Goal: Information Seeking & Learning: Compare options

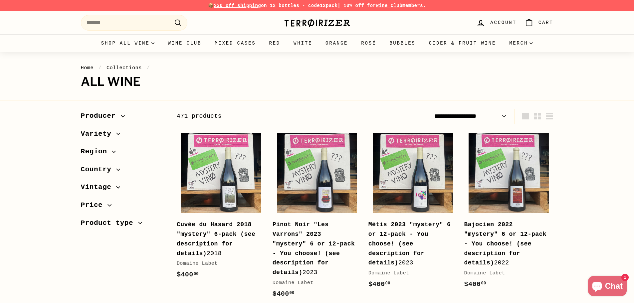
click at [494, 120] on select "**********" at bounding box center [471, 116] width 78 height 15
select select "**********"
click at [432, 109] on select "**********" at bounding box center [471, 116] width 78 height 15
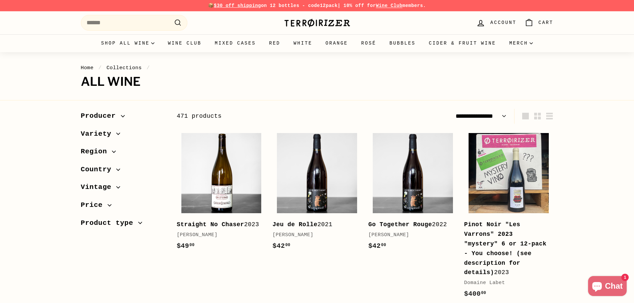
select select "**********"
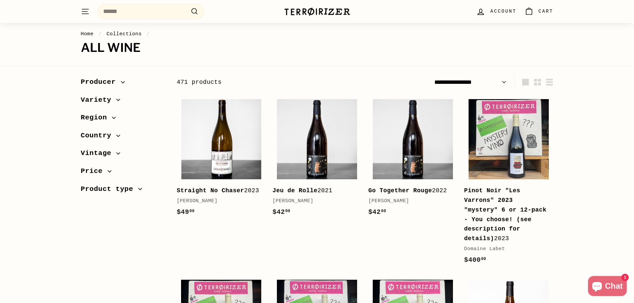
scroll to position [33, 0]
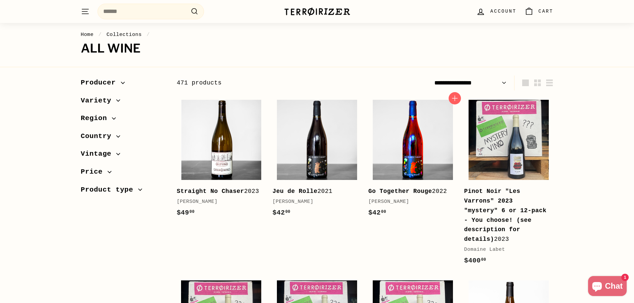
click at [395, 176] on img at bounding box center [413, 140] width 80 height 80
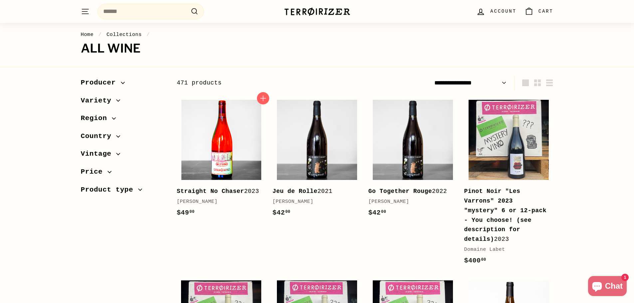
click at [199, 153] on img at bounding box center [221, 140] width 80 height 80
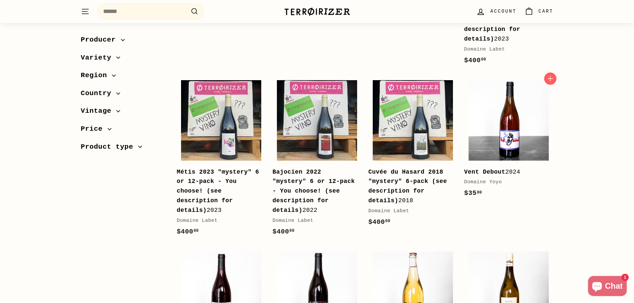
scroll to position [233, 0]
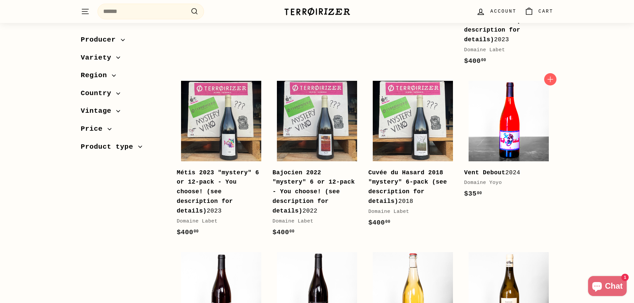
click at [509, 123] on img at bounding box center [509, 121] width 80 height 80
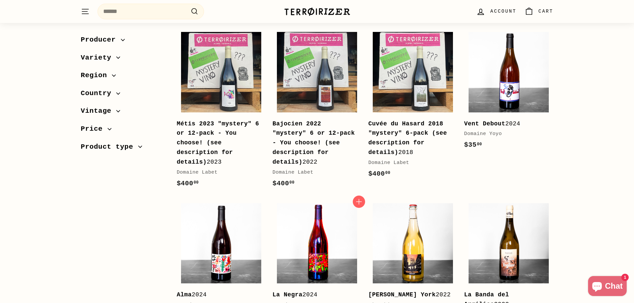
scroll to position [333, 0]
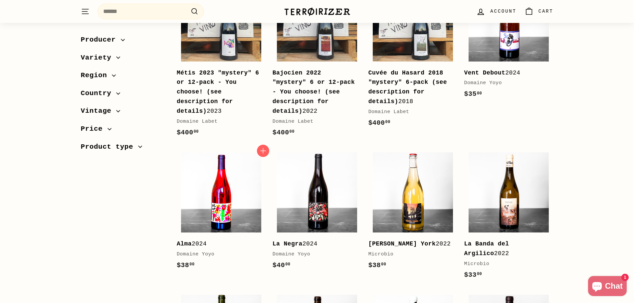
click at [202, 173] on img at bounding box center [221, 192] width 80 height 80
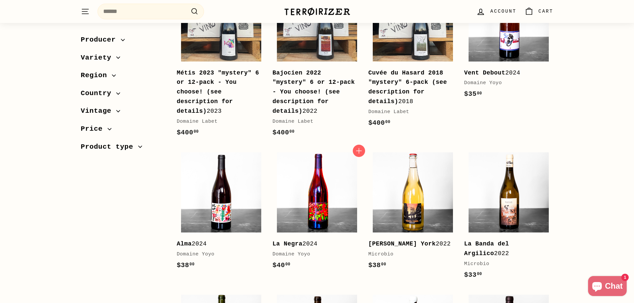
click at [326, 160] on img at bounding box center [317, 192] width 80 height 80
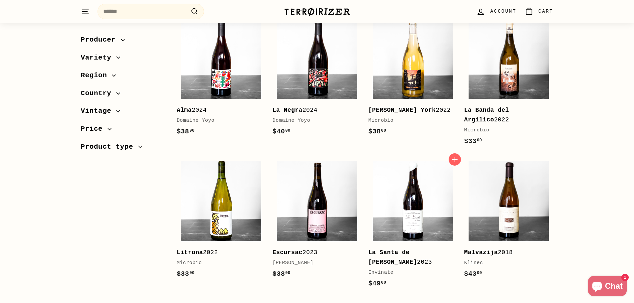
scroll to position [466, 0]
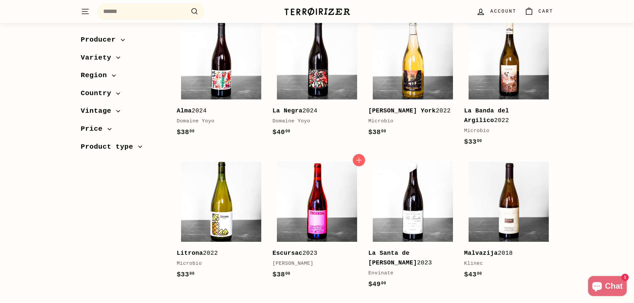
click at [332, 195] on img at bounding box center [317, 202] width 80 height 80
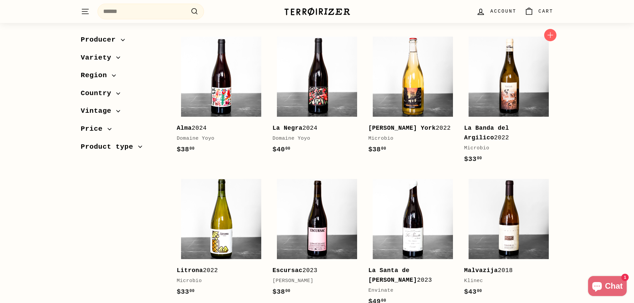
scroll to position [433, 0]
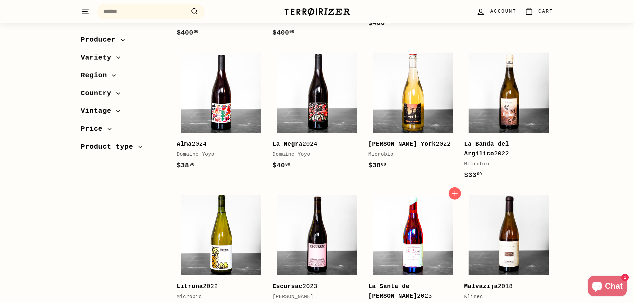
click at [402, 246] on img at bounding box center [413, 235] width 80 height 80
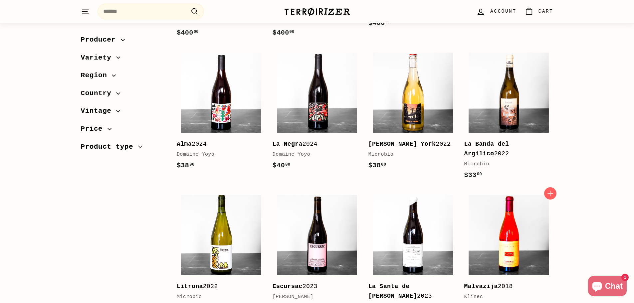
click at [536, 203] on img at bounding box center [509, 235] width 80 height 80
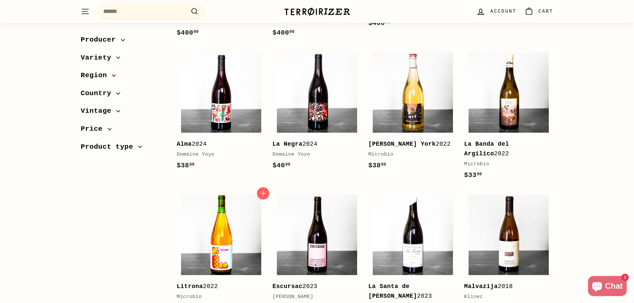
click at [229, 198] on img at bounding box center [221, 235] width 80 height 80
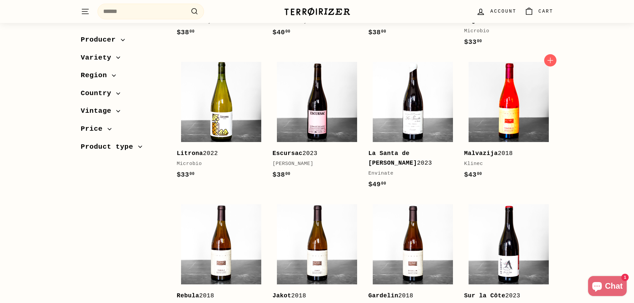
scroll to position [632, 0]
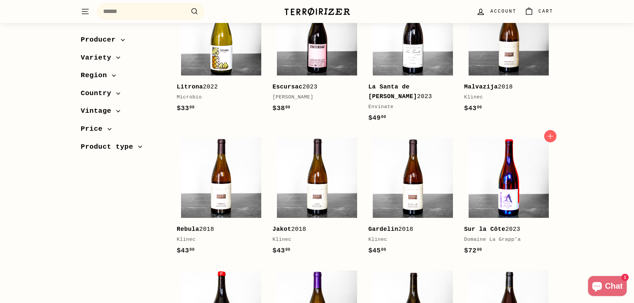
click at [519, 160] on img at bounding box center [509, 178] width 80 height 80
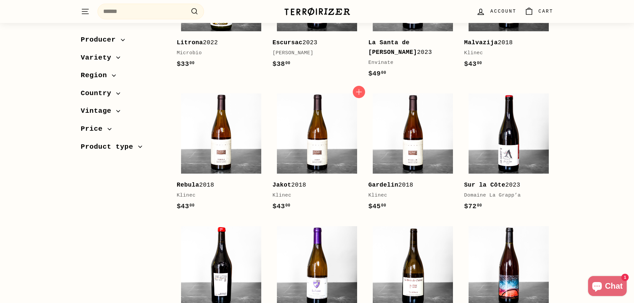
scroll to position [765, 0]
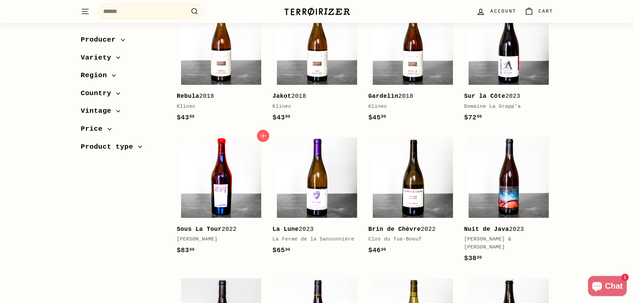
click at [231, 167] on img at bounding box center [221, 177] width 80 height 80
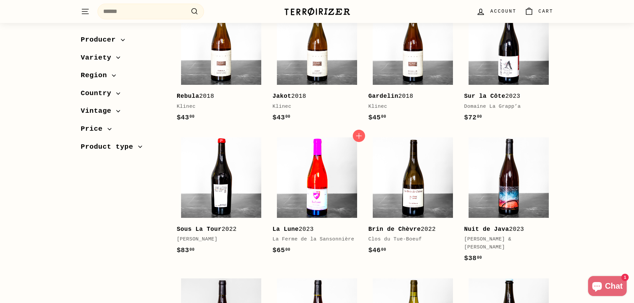
click at [336, 159] on img at bounding box center [317, 177] width 80 height 80
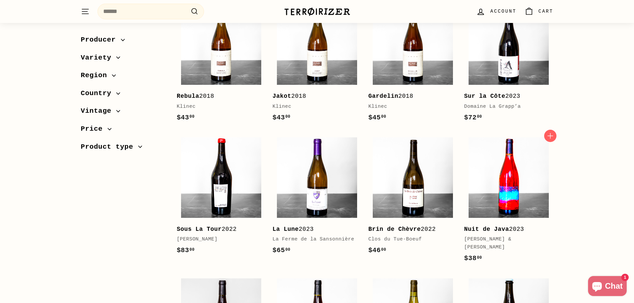
click at [519, 153] on img at bounding box center [509, 177] width 80 height 80
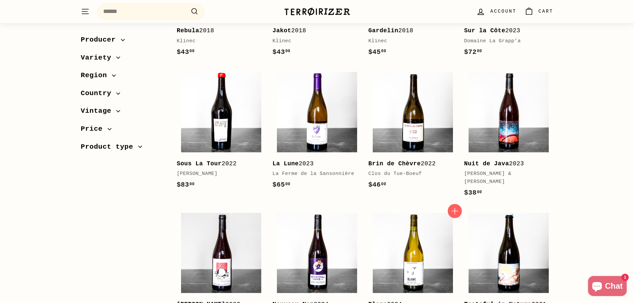
scroll to position [865, 0]
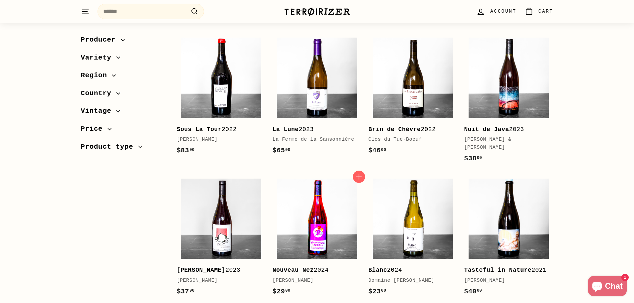
click at [318, 200] on img at bounding box center [317, 219] width 80 height 80
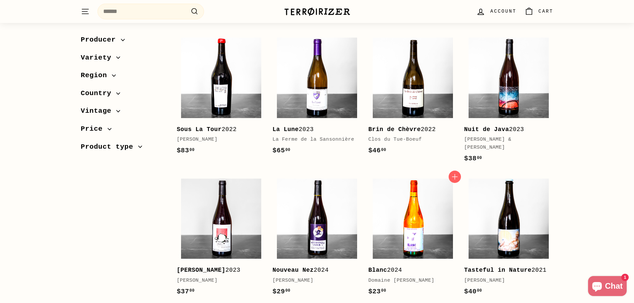
click at [405, 222] on img at bounding box center [413, 219] width 80 height 80
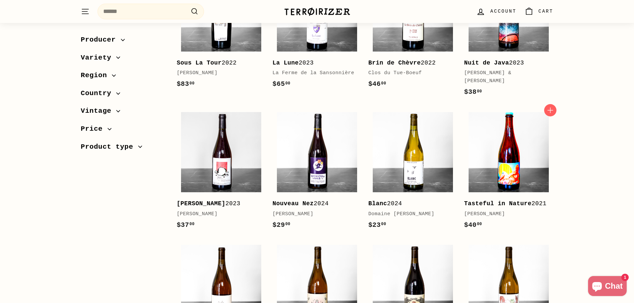
click at [531, 150] on img at bounding box center [509, 152] width 80 height 80
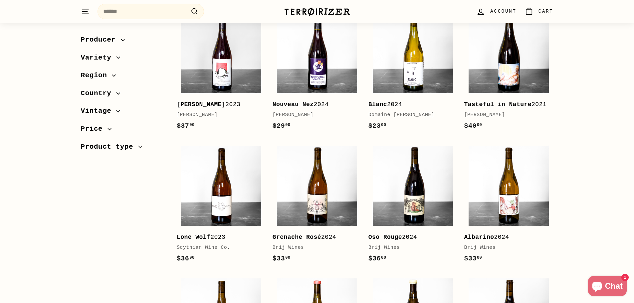
scroll to position [1032, 0]
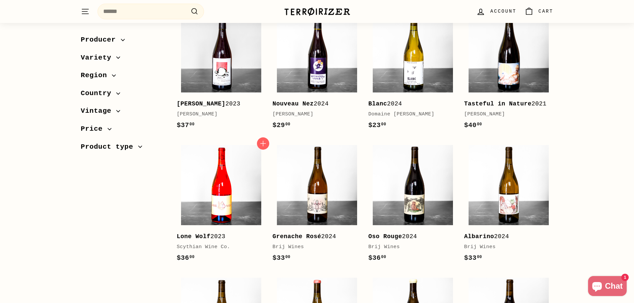
click at [209, 164] on img at bounding box center [221, 185] width 80 height 80
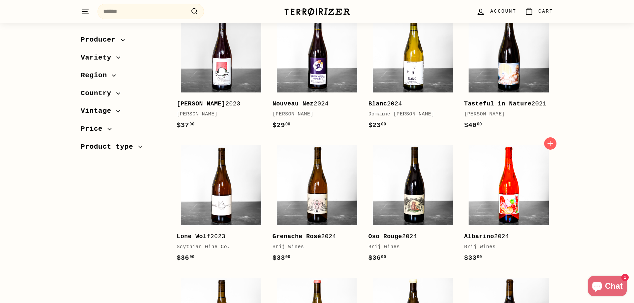
click at [525, 182] on img at bounding box center [509, 185] width 80 height 80
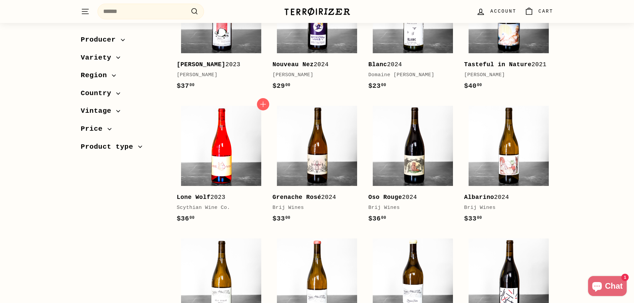
scroll to position [1131, 0]
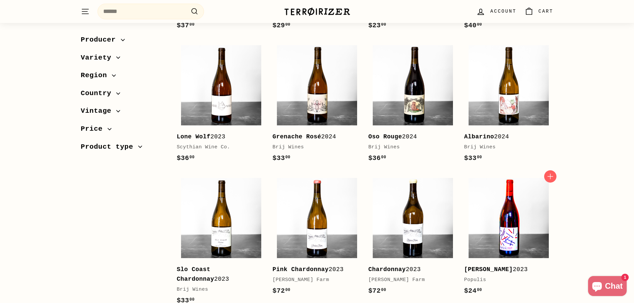
click at [497, 221] on img at bounding box center [509, 218] width 80 height 80
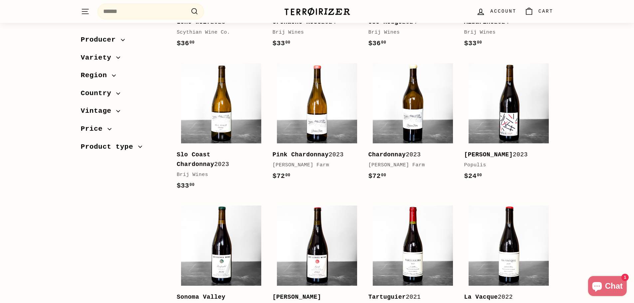
scroll to position [1264, 0]
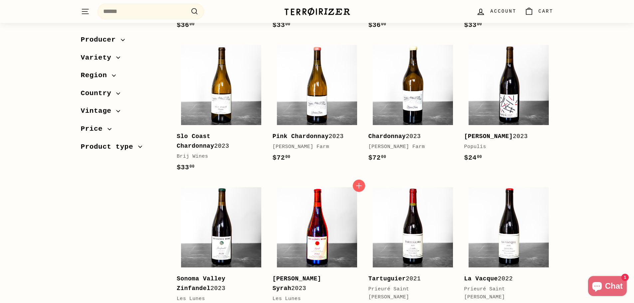
click at [310, 215] on img at bounding box center [317, 227] width 80 height 80
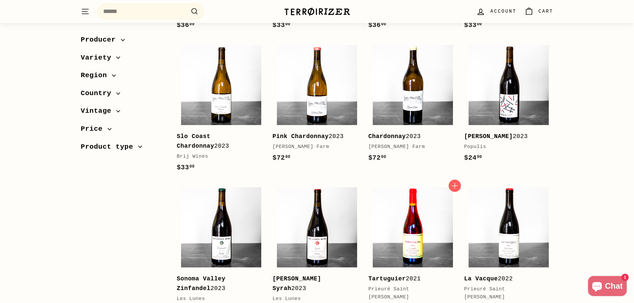
click at [410, 194] on img at bounding box center [413, 227] width 80 height 80
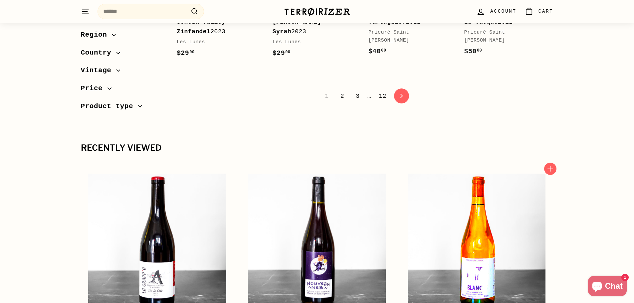
scroll to position [1464, 0]
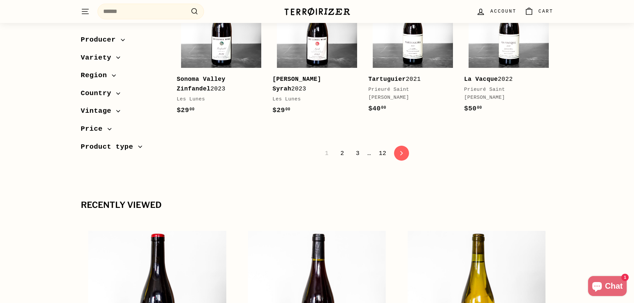
click at [343, 148] on link "2" at bounding box center [342, 153] width 12 height 11
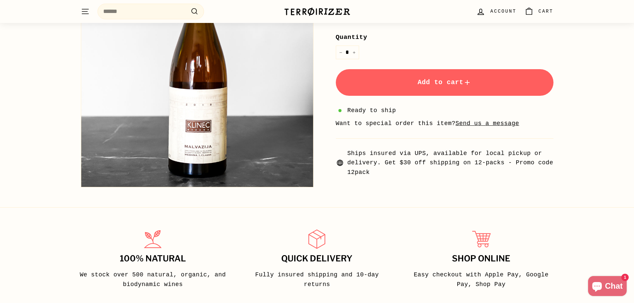
scroll to position [33, 0]
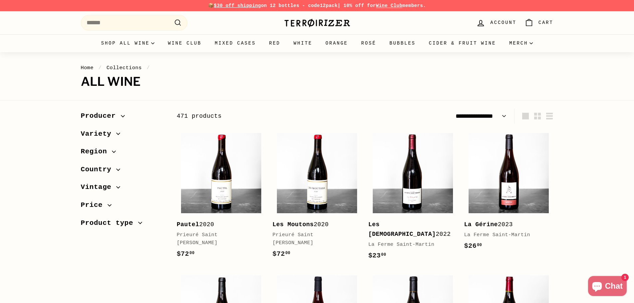
select select "**********"
click at [426, 204] on img at bounding box center [413, 173] width 80 height 80
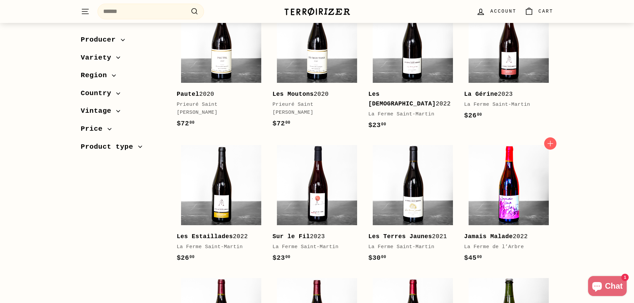
scroll to position [133, 0]
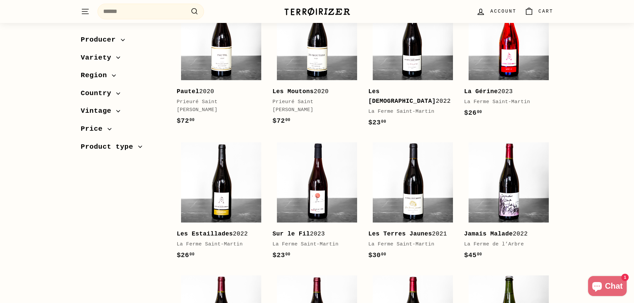
click at [498, 36] on img at bounding box center [509, 40] width 80 height 80
click at [216, 187] on img at bounding box center [221, 182] width 80 height 80
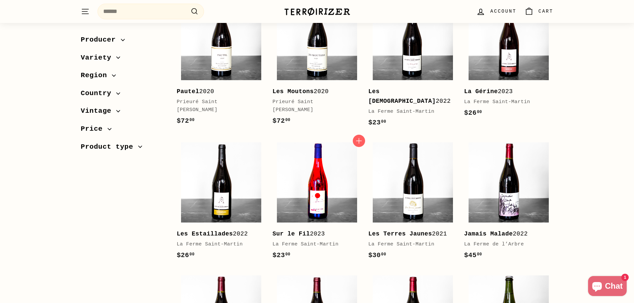
click at [308, 191] on img at bounding box center [317, 182] width 80 height 80
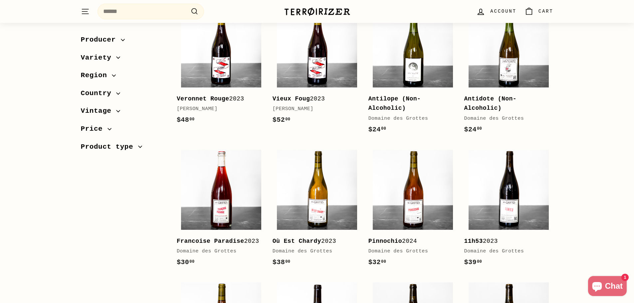
scroll to position [832, 0]
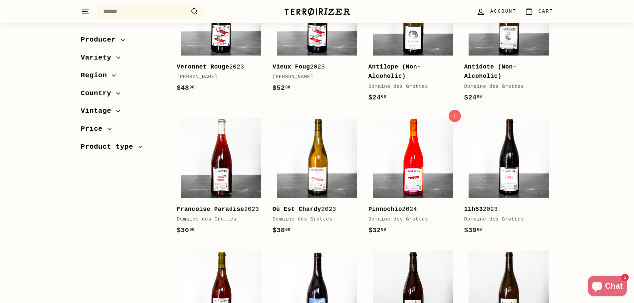
click at [443, 183] on img at bounding box center [413, 158] width 80 height 80
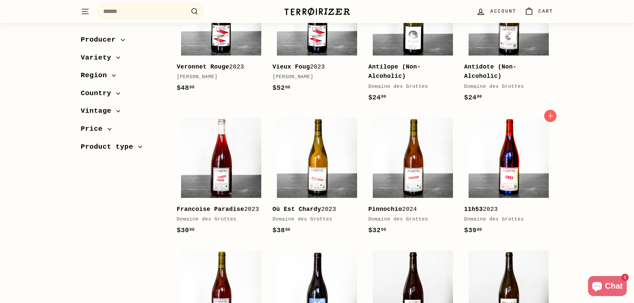
click at [488, 142] on img at bounding box center [509, 158] width 80 height 80
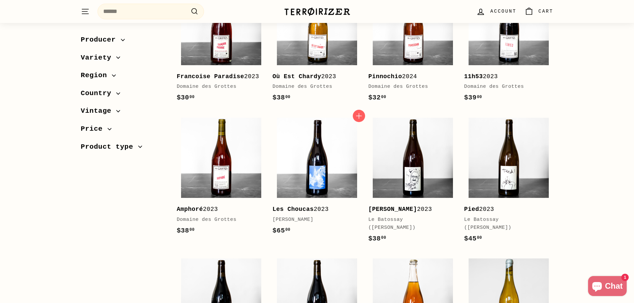
scroll to position [965, 0]
click at [334, 164] on img at bounding box center [317, 157] width 80 height 80
click at [499, 160] on img at bounding box center [509, 157] width 80 height 80
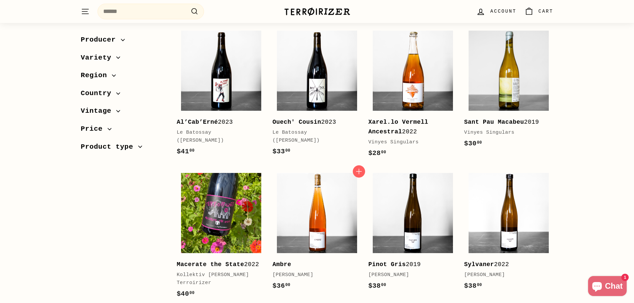
scroll to position [1231, 0]
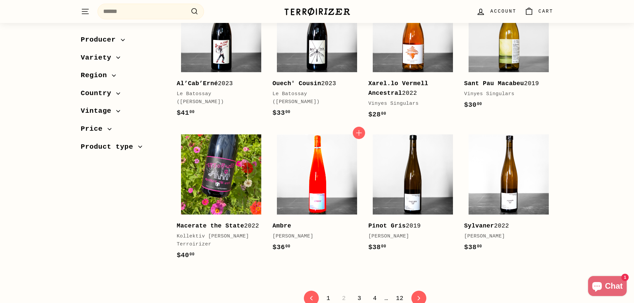
click at [312, 175] on img at bounding box center [317, 174] width 80 height 80
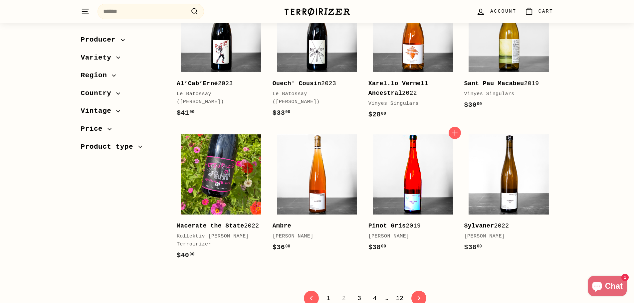
click at [399, 178] on img at bounding box center [413, 174] width 80 height 80
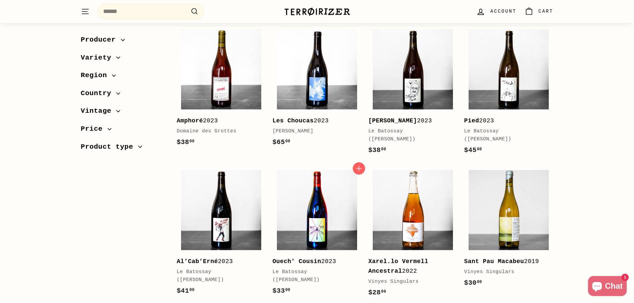
scroll to position [1065, 0]
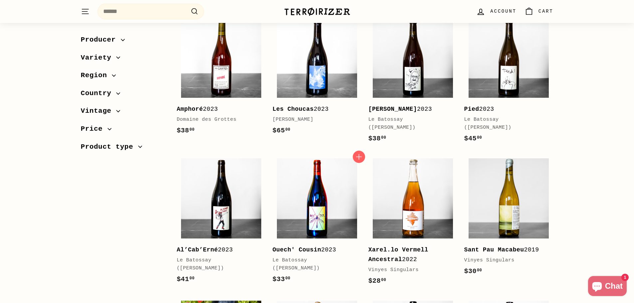
click at [309, 201] on img at bounding box center [317, 198] width 80 height 80
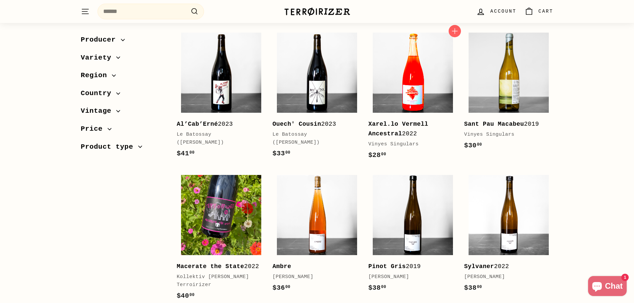
scroll to position [1231, 0]
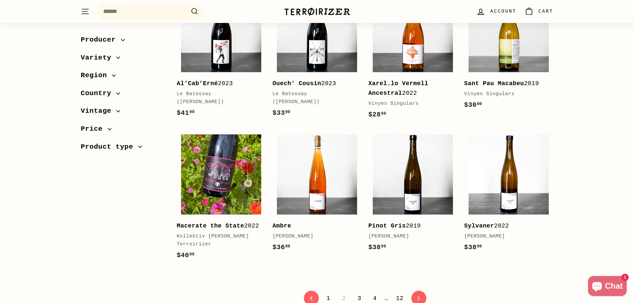
click at [360, 293] on link "3" at bounding box center [359, 298] width 12 height 11
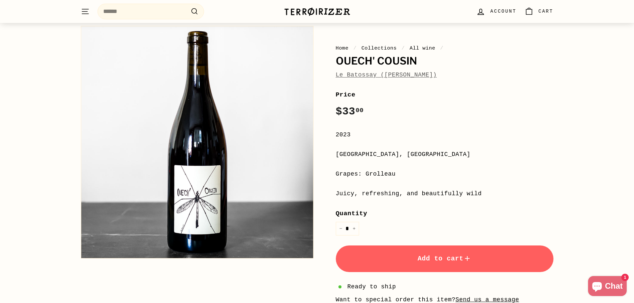
scroll to position [67, 0]
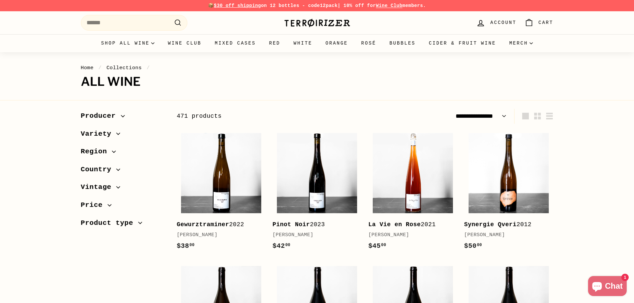
select select "**********"
click at [244, 170] on img at bounding box center [221, 173] width 80 height 80
select select "**********"
click at [332, 177] on img at bounding box center [317, 173] width 80 height 80
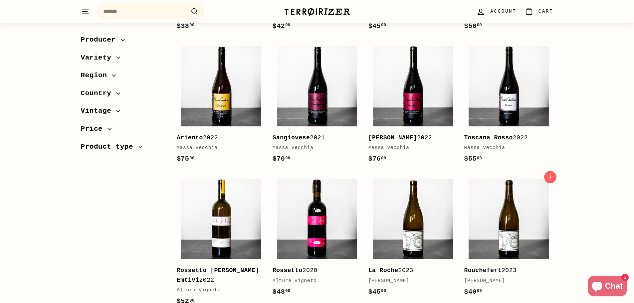
scroll to position [266, 0]
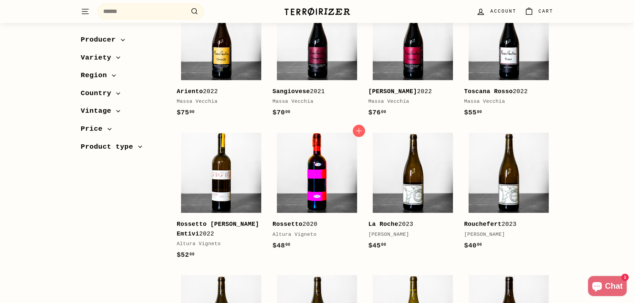
click at [338, 204] on img at bounding box center [317, 173] width 80 height 80
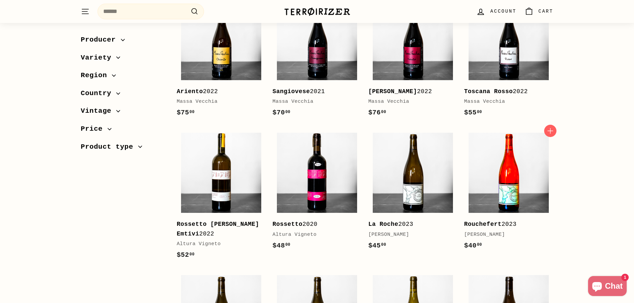
click at [538, 160] on img at bounding box center [509, 173] width 80 height 80
